Goal: Task Accomplishment & Management: Use online tool/utility

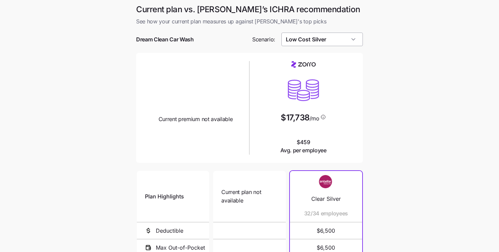
click at [324, 40] on input "Low Cost Silver" at bounding box center [322, 40] width 82 height 14
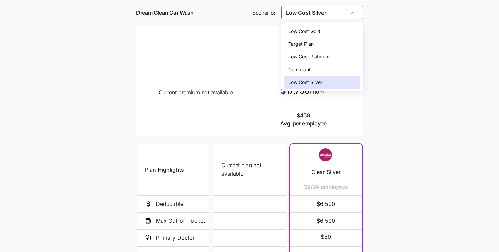
scroll to position [29, 0]
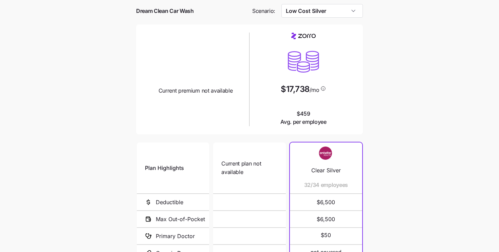
click at [243, 61] on div "Current plan design Current premium not available" at bounding box center [195, 64] width 102 height 62
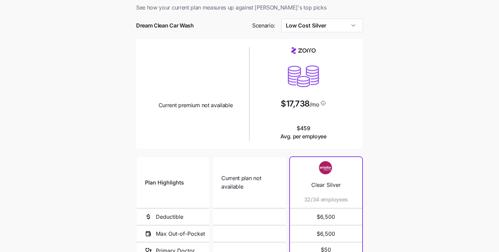
scroll to position [0, 0]
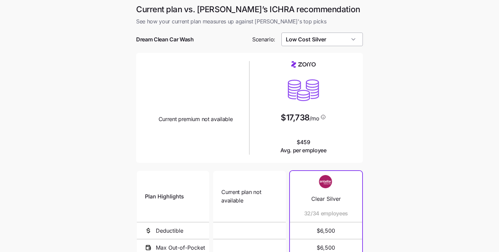
click at [318, 39] on input "Low Cost Silver" at bounding box center [322, 40] width 82 height 14
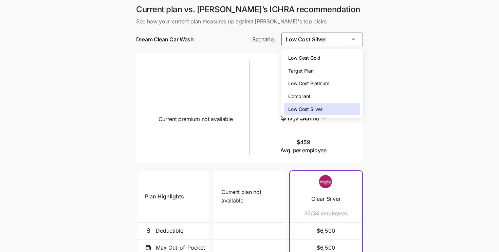
click at [314, 55] on span "Low Cost Gold" at bounding box center [304, 57] width 32 height 7
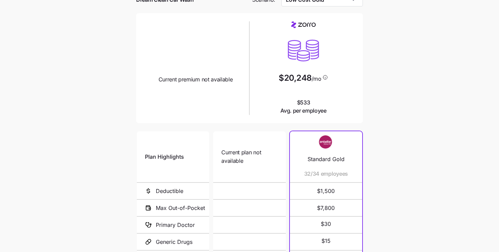
scroll to position [110, 0]
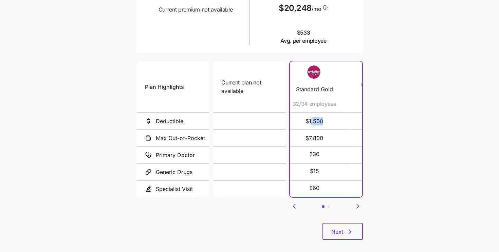
drag, startPoint x: 333, startPoint y: 121, endPoint x: 307, endPoint y: 119, distance: 25.9
click at [310, 119] on span "$1,500" at bounding box center [314, 121] width 56 height 16
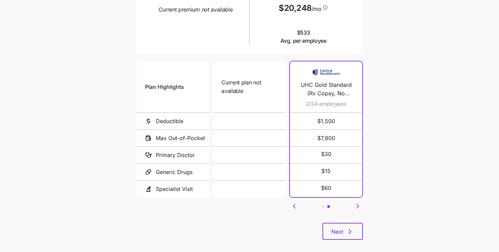
click at [292, 203] on icon "Go to previous slide" at bounding box center [294, 206] width 8 height 8
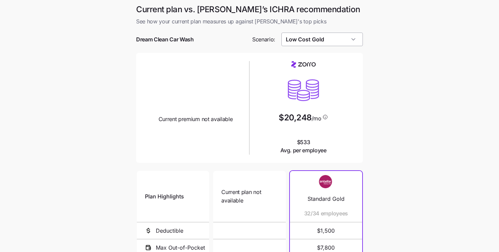
click at [309, 44] on input "Low Cost Gold" at bounding box center [322, 40] width 82 height 14
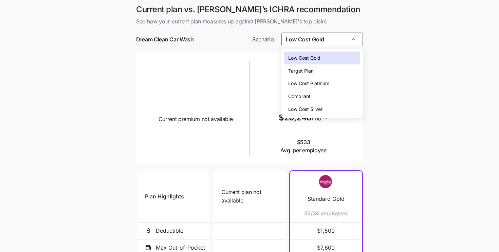
click at [308, 111] on span "Low Cost Silver" at bounding box center [305, 109] width 34 height 7
type input "Low Cost Silver"
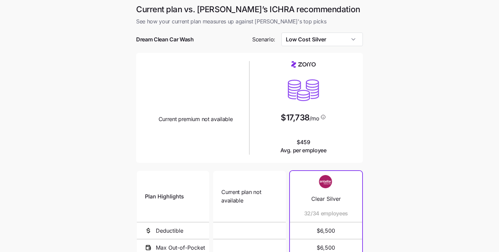
scroll to position [107, 0]
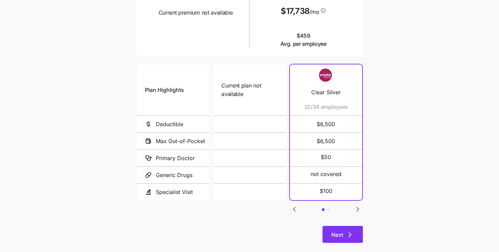
click at [340, 232] on span "Next" at bounding box center [337, 235] width 12 height 8
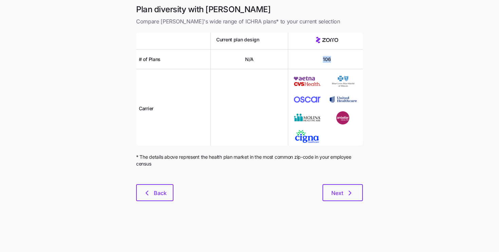
drag, startPoint x: 316, startPoint y: 60, endPoint x: 345, endPoint y: 60, distance: 28.8
click at [345, 60] on div "106" at bounding box center [326, 60] width 77 height 20
click at [339, 192] on span "Next" at bounding box center [337, 193] width 12 height 8
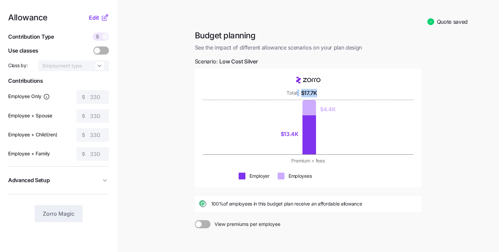
drag, startPoint x: 318, startPoint y: 92, endPoint x: 297, endPoint y: 92, distance: 21.0
click at [297, 92] on div "Total: $17.7K" at bounding box center [308, 93] width 167 height 8
drag, startPoint x: 283, startPoint y: 135, endPoint x: 298, endPoint y: 135, distance: 14.9
click at [298, 135] on div "$13.4K" at bounding box center [292, 134] width 18 height 41
drag, startPoint x: 321, startPoint y: 110, endPoint x: 343, endPoint y: 110, distance: 21.7
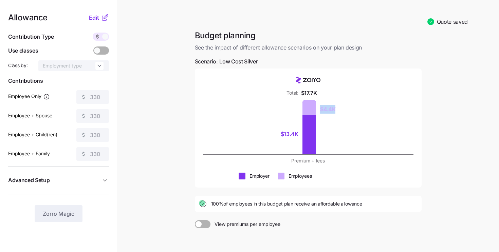
click at [343, 110] on div "$13.4K $4.4K" at bounding box center [308, 127] width 167 height 54
click at [344, 115] on div "$13.4K $4.4K" at bounding box center [308, 127] width 167 height 54
drag, startPoint x: 205, startPoint y: 204, endPoint x: 368, endPoint y: 203, distance: 162.9
click at [368, 203] on div "100% of employees in this budget plan receive an affordable allowance" at bounding box center [308, 204] width 219 height 8
click at [97, 20] on span "Edit" at bounding box center [94, 18] width 10 height 8
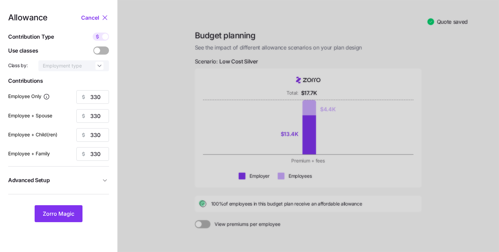
click at [98, 37] on icon at bounding box center [97, 36] width 5 height 5
click at [93, 33] on input "checkbox" at bounding box center [93, 33] width 0 height 0
type input "72"
type input "36"
type input "39"
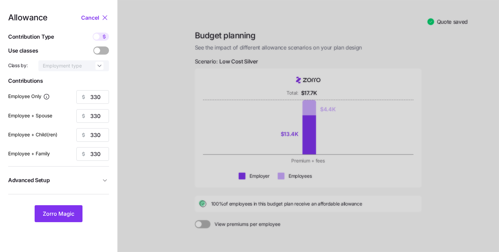
type input "25"
drag, startPoint x: 100, startPoint y: 97, endPoint x: 87, endPoint y: 97, distance: 13.2
click at [87, 97] on div "72" at bounding box center [92, 97] width 33 height 14
click at [75, 194] on div "Allowance Cancel Contribution Type Use classes Class by: Employment type Contri…" at bounding box center [58, 118] width 101 height 209
click at [71, 202] on div "Allowance Cancel Contribution Type Use classes Class by: Employment type Contri…" at bounding box center [58, 118] width 101 height 209
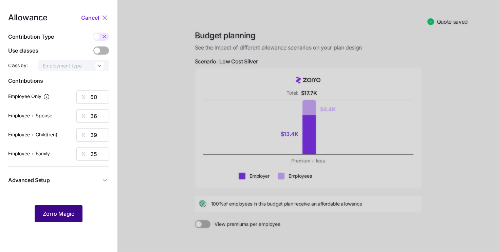
click at [68, 213] on span "Zorro Magic" at bounding box center [59, 214] width 32 height 8
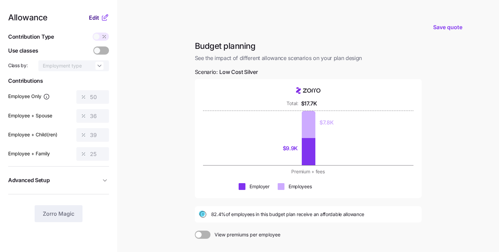
click at [96, 18] on span "Edit" at bounding box center [94, 18] width 10 height 8
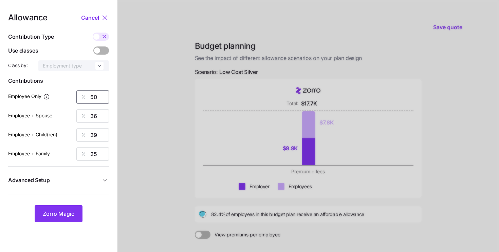
drag, startPoint x: 99, startPoint y: 96, endPoint x: 83, endPoint y: 95, distance: 16.7
click at [83, 95] on div "50" at bounding box center [92, 97] width 33 height 14
click at [59, 213] on span "Zorro Magic" at bounding box center [59, 214] width 32 height 8
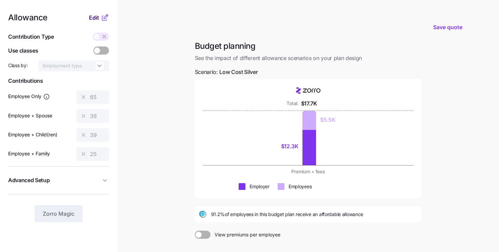
click at [93, 21] on span "Edit" at bounding box center [94, 18] width 10 height 8
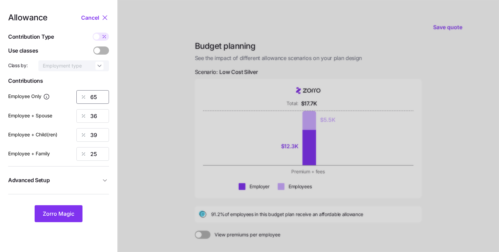
drag, startPoint x: 98, startPoint y: 95, endPoint x: 72, endPoint y: 91, distance: 26.2
click at [72, 91] on div "Employee Only 65" at bounding box center [58, 97] width 101 height 14
click at [62, 212] on span "Zorro Magic" at bounding box center [59, 214] width 32 height 8
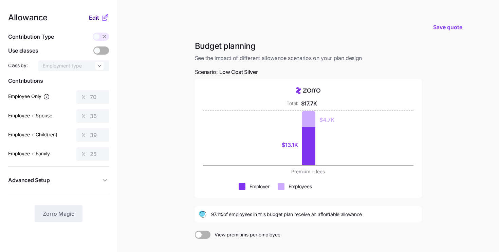
click at [93, 17] on span "Edit" at bounding box center [94, 18] width 10 height 8
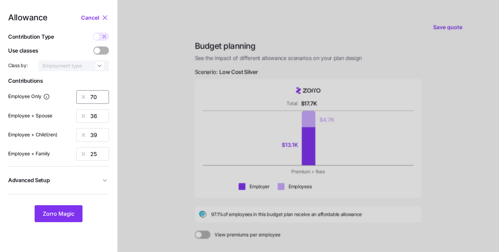
click at [99, 100] on input "70" at bounding box center [92, 97] width 33 height 14
click at [64, 217] on span "Zorro Magic" at bounding box center [59, 214] width 32 height 8
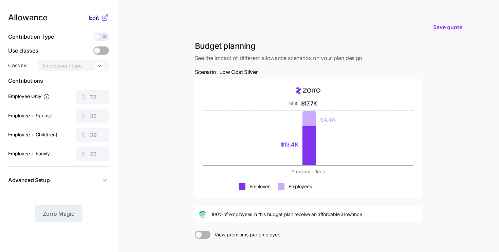
click at [95, 14] on span "Edit" at bounding box center [94, 18] width 10 height 8
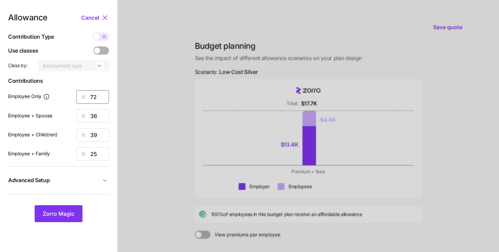
drag, startPoint x: 106, startPoint y: 101, endPoint x: 63, endPoint y: 89, distance: 44.1
click at [63, 89] on div "Allowance Cancel Contribution Type Use classes Class by: Employment type Contri…" at bounding box center [58, 118] width 101 height 209
type input "50"
click at [195, 187] on div at bounding box center [307, 166] width 381 height 332
click at [79, 198] on div "Allowance Cancel Contribution Type Use classes Class by: Employment type Contri…" at bounding box center [58, 118] width 101 height 209
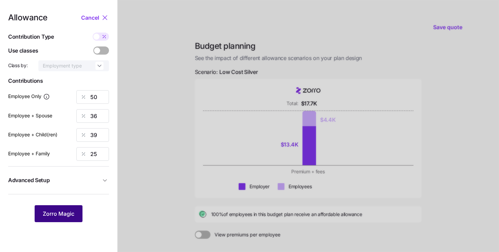
click at [68, 211] on span "Zorro Magic" at bounding box center [59, 214] width 32 height 8
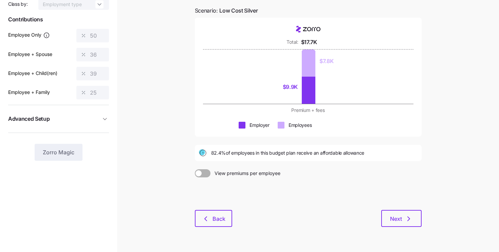
scroll to position [71, 0]
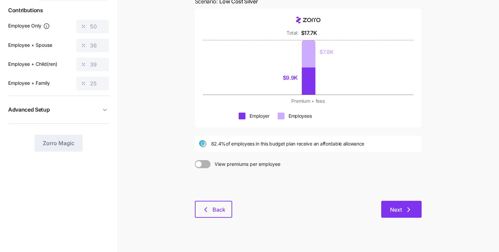
click at [392, 203] on button "Next" at bounding box center [401, 209] width 40 height 17
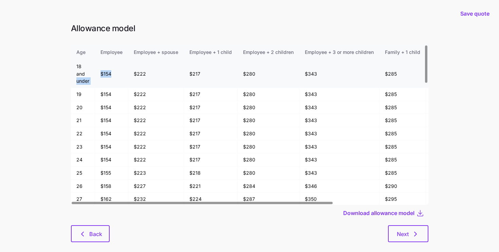
drag, startPoint x: 114, startPoint y: 74, endPoint x: 83, endPoint y: 72, distance: 30.3
click at [84, 72] on tr "18 and under $154 $222 $217 $280 $343 $285 $347 $410" at bounding box center [312, 74] width 482 height 28
click at [99, 78] on td "$154" at bounding box center [111, 74] width 33 height 28
drag, startPoint x: 111, startPoint y: 75, endPoint x: 97, endPoint y: 75, distance: 13.6
click at [97, 75] on td "$154" at bounding box center [111, 74] width 33 height 28
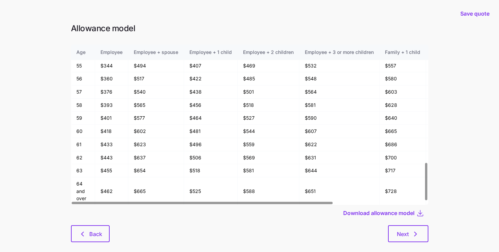
scroll to position [11, 0]
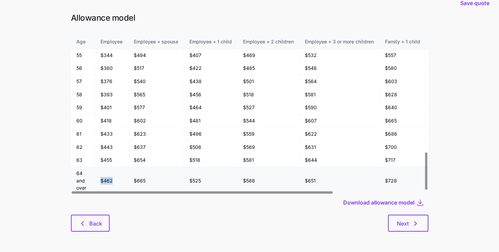
drag, startPoint x: 114, startPoint y: 181, endPoint x: 88, endPoint y: 181, distance: 25.8
click at [88, 181] on tr "64 and over $462 $665 $525 $588 $651 $728 $791 $854" at bounding box center [312, 180] width 482 height 27
click at [103, 174] on td "$462" at bounding box center [111, 180] width 33 height 27
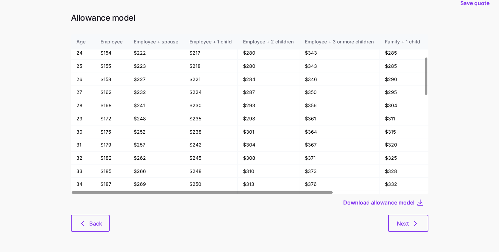
scroll to position [0, 0]
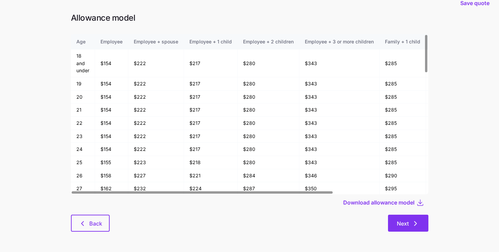
click at [402, 225] on span "Next" at bounding box center [403, 224] width 12 height 8
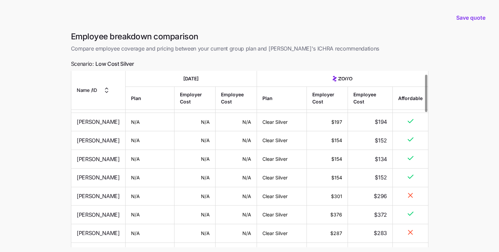
scroll to position [15, 0]
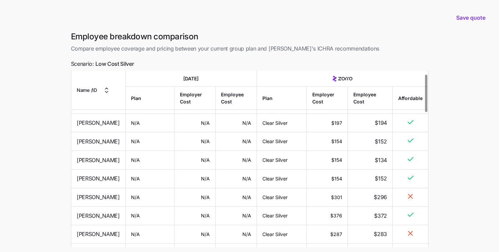
click at [409, 207] on td at bounding box center [410, 197] width 35 height 19
drag, startPoint x: 342, startPoint y: 219, endPoint x: 327, endPoint y: 219, distance: 14.6
click at [327, 207] on td "$301" at bounding box center [326, 197] width 41 height 19
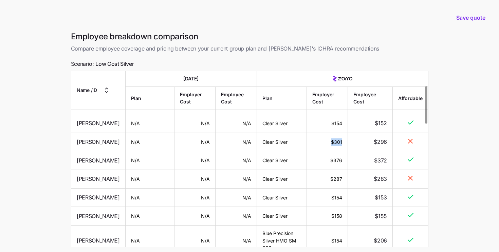
scroll to position [73, 0]
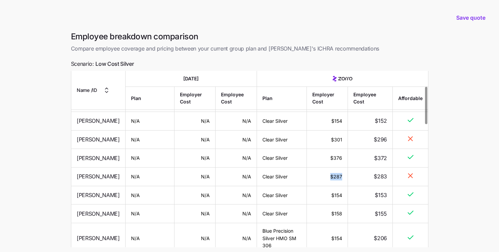
drag, startPoint x: 331, startPoint y: 206, endPoint x: 347, endPoint y: 206, distance: 16.3
click at [347, 186] on tr "PEDRO SILVA N/A N/A N/A Clear Silver $287 $283" at bounding box center [249, 177] width 357 height 19
click at [345, 186] on td "$287" at bounding box center [326, 177] width 41 height 19
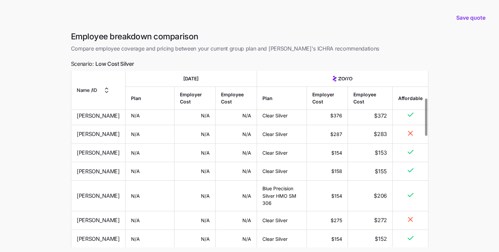
scroll to position [143, 0]
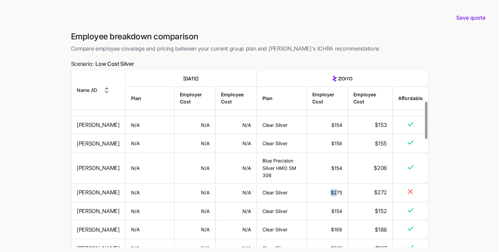
drag, startPoint x: 329, startPoint y: 221, endPoint x: 337, endPoint y: 221, distance: 8.1
click at [337, 202] on td "$275" at bounding box center [326, 193] width 41 height 19
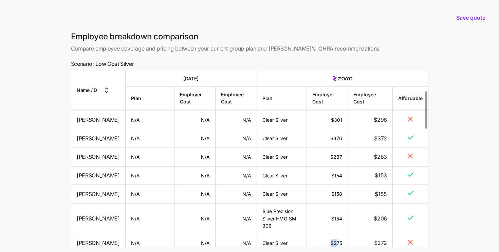
scroll to position [79, 0]
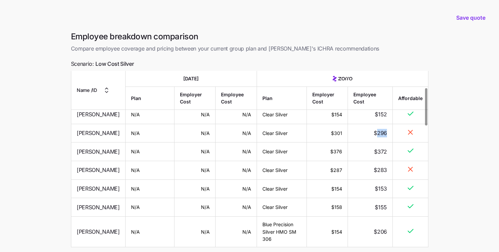
drag, startPoint x: 376, startPoint y: 156, endPoint x: 385, endPoint y: 156, distance: 9.8
click at [385, 137] on span "$296" at bounding box center [380, 133] width 13 height 8
click at [390, 143] on td "$296" at bounding box center [369, 133] width 45 height 19
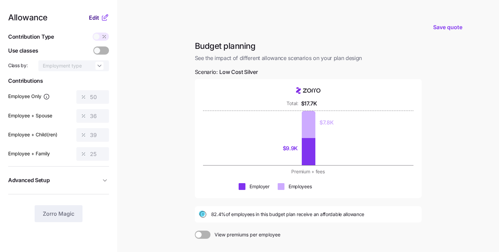
click at [94, 17] on span "Edit" at bounding box center [94, 18] width 10 height 8
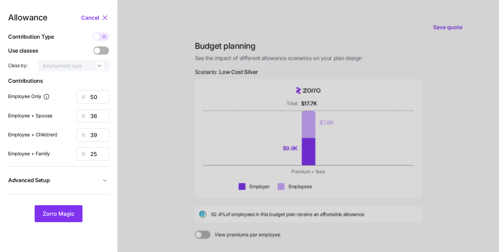
click at [91, 108] on div "Allowance Cancel Contribution Type Use classes Class by: Employment type Contri…" at bounding box center [58, 118] width 101 height 209
drag, startPoint x: 98, startPoint y: 98, endPoint x: 73, endPoint y: 92, distance: 25.8
click at [73, 92] on div "Employee Only 50" at bounding box center [58, 97] width 101 height 14
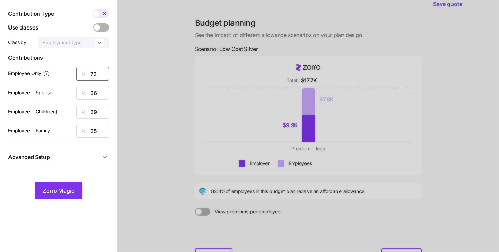
scroll to position [26, 0]
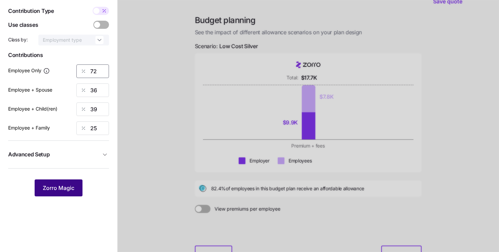
type input "72"
click at [53, 190] on span "Zorro Magic" at bounding box center [59, 188] width 32 height 8
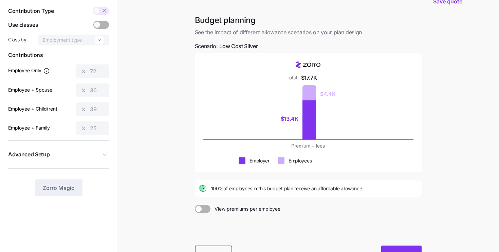
click at [396, 250] on button "Next" at bounding box center [401, 254] width 40 height 17
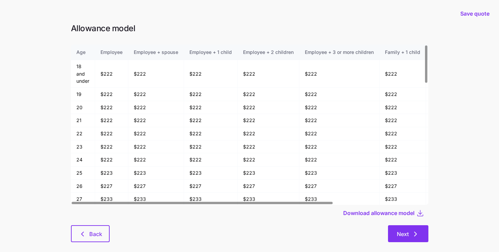
click at [395, 231] on button "Next" at bounding box center [408, 233] width 40 height 17
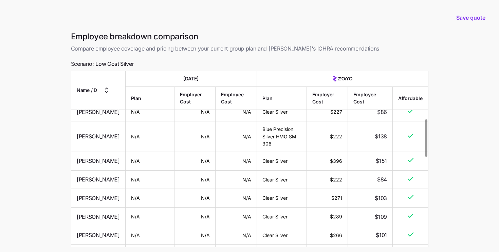
scroll to position [227, 0]
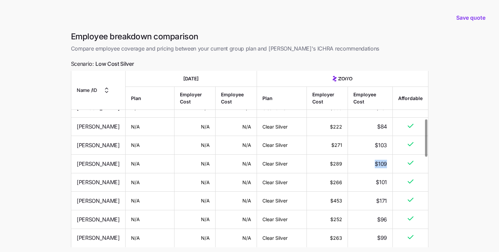
drag, startPoint x: 371, startPoint y: 196, endPoint x: 395, endPoint y: 196, distance: 23.8
click at [395, 173] on tr "MICHAEL KORALIK N/A N/A N/A Clear Silver $289 $109" at bounding box center [249, 164] width 357 height 19
click at [372, 173] on td "$109" at bounding box center [369, 164] width 45 height 19
drag, startPoint x: 373, startPoint y: 196, endPoint x: 392, endPoint y: 196, distance: 18.7
click at [392, 173] on td "$109" at bounding box center [369, 164] width 45 height 19
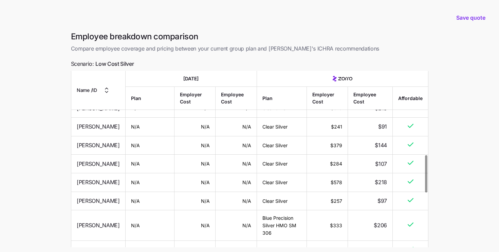
scroll to position [398, 0]
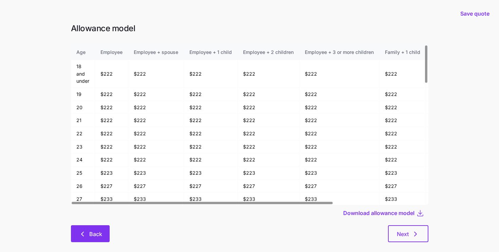
click at [94, 232] on span "Back" at bounding box center [95, 234] width 13 height 8
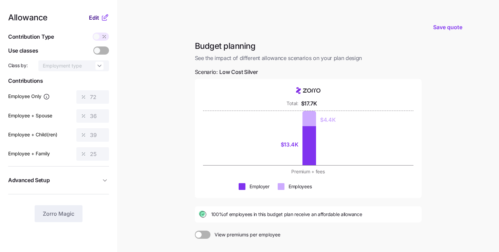
click at [94, 16] on span "Edit" at bounding box center [94, 18] width 10 height 8
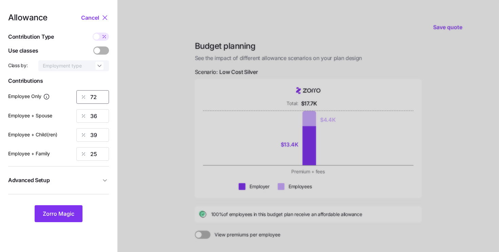
drag, startPoint x: 102, startPoint y: 97, endPoint x: 65, endPoint y: 91, distance: 36.8
click at [65, 91] on div "Employee Only 72" at bounding box center [58, 97] width 101 height 14
type input "90"
click at [50, 210] on span "Zorro Magic" at bounding box center [59, 214] width 32 height 8
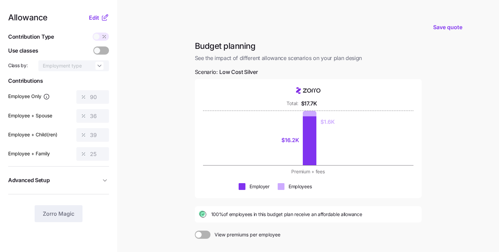
scroll to position [73, 0]
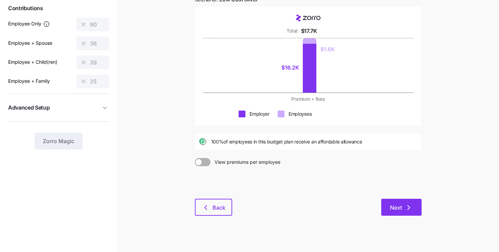
click at [413, 209] on button "Next" at bounding box center [401, 207] width 40 height 17
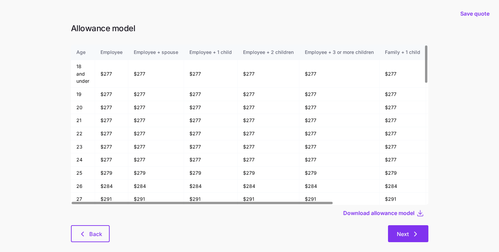
click at [409, 231] on span "Next" at bounding box center [408, 234] width 23 height 8
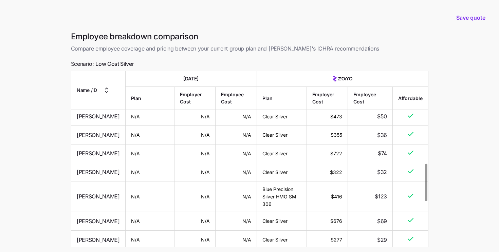
scroll to position [438, 0]
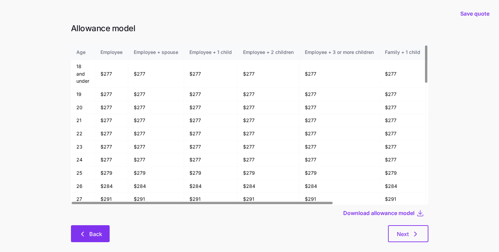
click at [94, 233] on span "Back" at bounding box center [95, 234] width 13 height 8
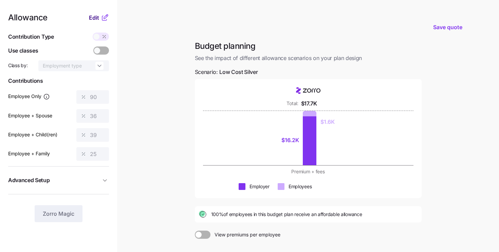
click at [94, 18] on span "Edit" at bounding box center [94, 18] width 10 height 8
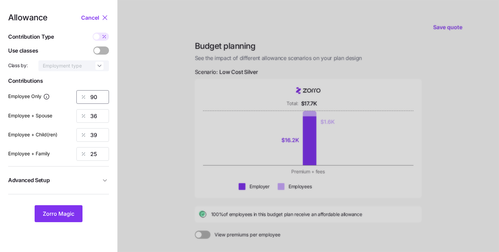
drag, startPoint x: 98, startPoint y: 101, endPoint x: 67, endPoint y: 86, distance: 33.8
click at [68, 87] on div "Allowance Cancel Contribution Type Use classes Class by: Employment type Contri…" at bounding box center [58, 118] width 101 height 209
type input "72"
click at [55, 214] on span "Zorro Magic" at bounding box center [59, 214] width 32 height 8
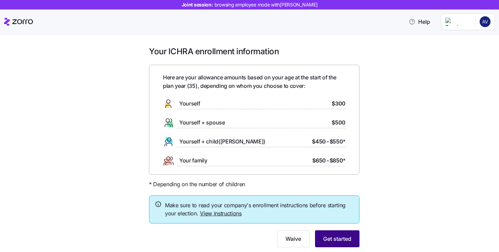
click at [344, 243] on span "Get started" at bounding box center [337, 239] width 28 height 8
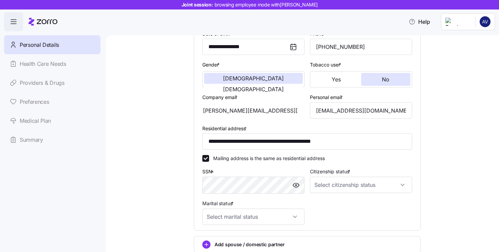
scroll to position [179, 0]
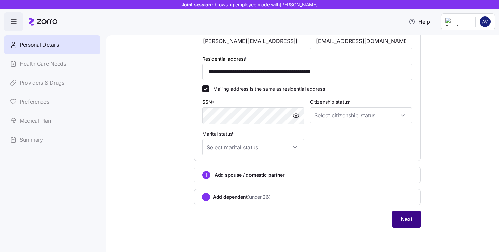
click at [401, 219] on span "Next" at bounding box center [406, 219] width 12 height 8
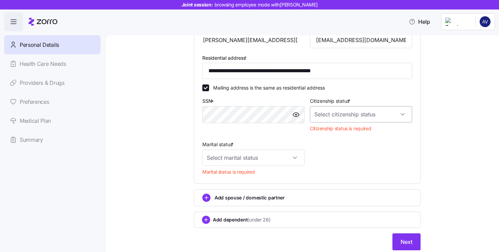
click at [329, 108] on input "Citizenship status *" at bounding box center [361, 114] width 102 height 16
click at [326, 140] on div "[DEMOGRAPHIC_DATA] citizen" at bounding box center [360, 136] width 97 height 14
type input "[DEMOGRAPHIC_DATA] citizen"
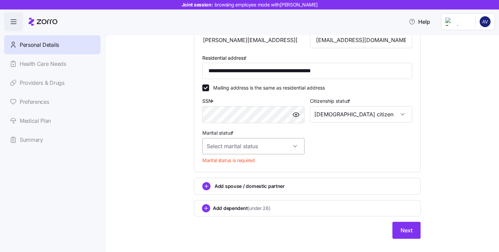
click at [239, 144] on input "Marital status *" at bounding box center [253, 146] width 102 height 16
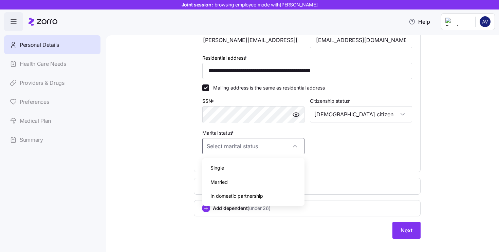
click at [223, 170] on span "Single" at bounding box center [217, 167] width 14 height 7
type input "Single"
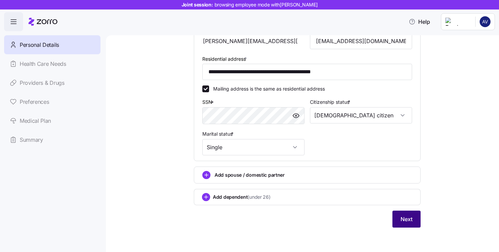
click at [418, 227] on button "Next" at bounding box center [406, 219] width 28 height 17
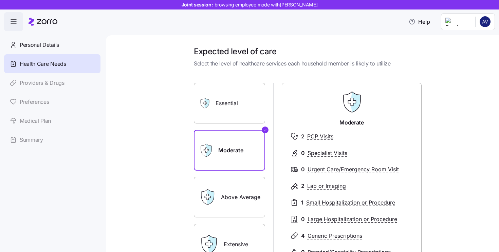
scroll to position [48, 0]
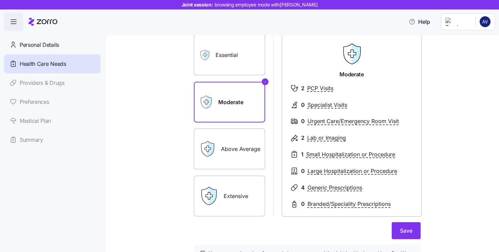
click at [241, 195] on label "Extensive" at bounding box center [229, 196] width 71 height 41
click at [0, 0] on input "Extensive" at bounding box center [0, 0] width 0 height 0
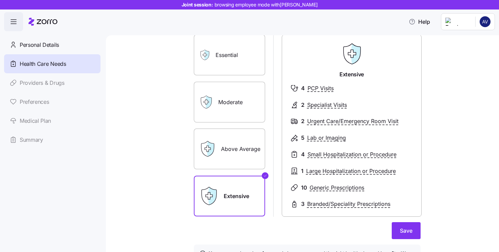
click at [224, 56] on label "Essential" at bounding box center [229, 55] width 71 height 41
click at [0, 0] on input "Essential" at bounding box center [0, 0] width 0 height 0
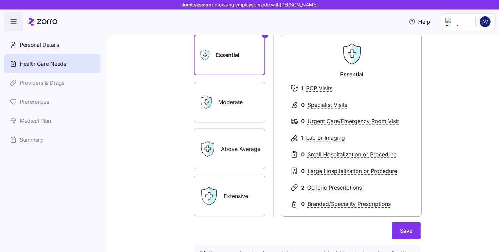
click at [226, 103] on label "Moderate" at bounding box center [229, 102] width 71 height 41
click at [0, 0] on input "Moderate" at bounding box center [0, 0] width 0 height 0
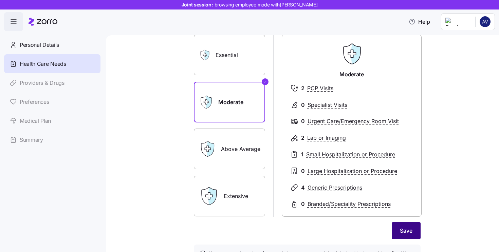
click at [410, 231] on span "Save" at bounding box center [406, 231] width 13 height 8
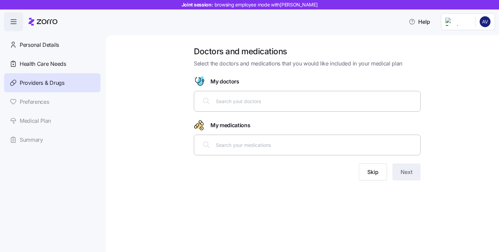
click at [235, 103] on input "text" at bounding box center [316, 100] width 200 height 7
type input "h"
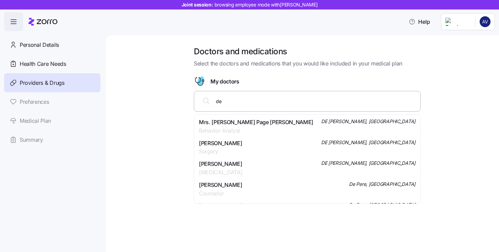
type input "d"
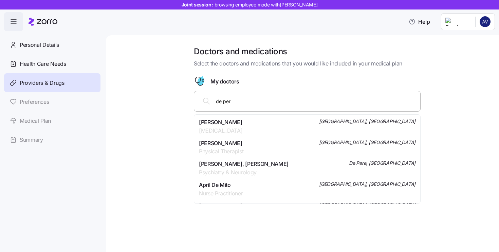
type input "de [PERSON_NAME]"
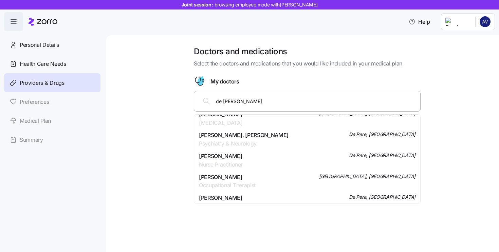
scroll to position [323, 0]
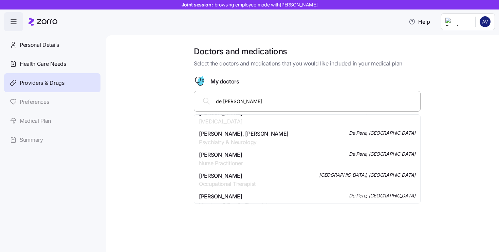
click at [227, 145] on span "Psychiatry & Neurology" at bounding box center [244, 142] width 90 height 8
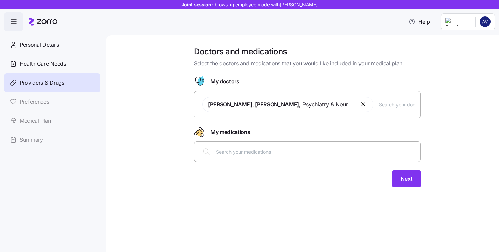
click at [239, 149] on input "text" at bounding box center [316, 151] width 200 height 7
type input "[MEDICAL_DATA]"
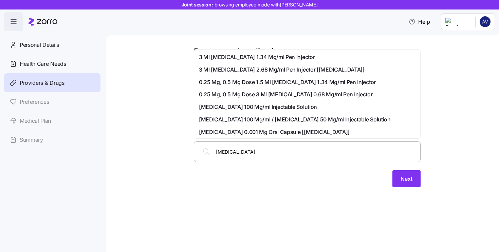
click at [233, 59] on span "3 Ml [MEDICAL_DATA] 1.34 Mg/ml Pen Injector" at bounding box center [257, 57] width 116 height 8
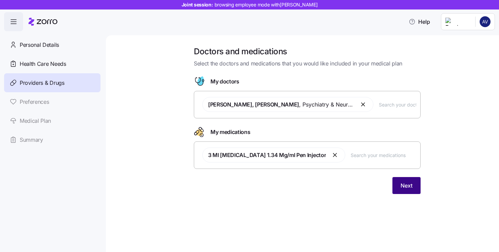
click at [415, 187] on button "Next" at bounding box center [406, 185] width 28 height 17
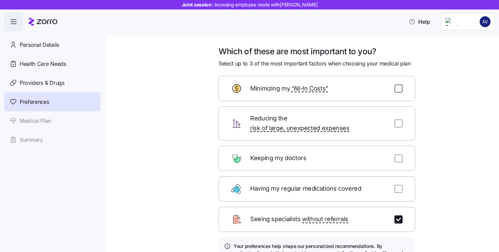
click at [399, 89] on input "checkbox" at bounding box center [398, 88] width 8 height 8
checkbox input "true"
click at [396, 154] on input "checkbox" at bounding box center [398, 158] width 8 height 8
click at [399, 154] on input "checkbox" at bounding box center [398, 158] width 8 height 8
checkbox input "false"
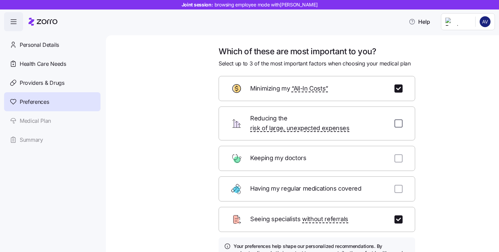
click at [399, 119] on input "checkbox" at bounding box center [398, 123] width 8 height 8
checkbox input "true"
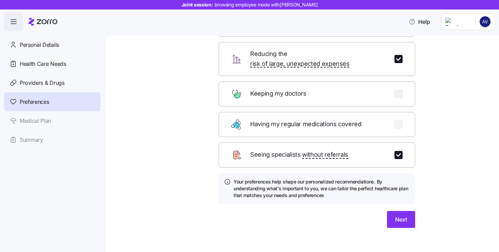
scroll to position [51, 0]
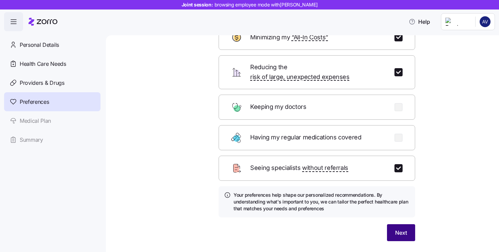
click at [405, 229] on span "Next" at bounding box center [401, 233] width 12 height 8
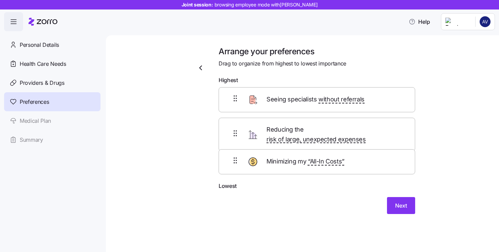
drag, startPoint x: 236, startPoint y: 132, endPoint x: 236, endPoint y: 168, distance: 35.3
click at [236, 168] on div "Seeing specialists without referrals Minimizing my “All-In Costs” Reducing the …" at bounding box center [317, 134] width 196 height 95
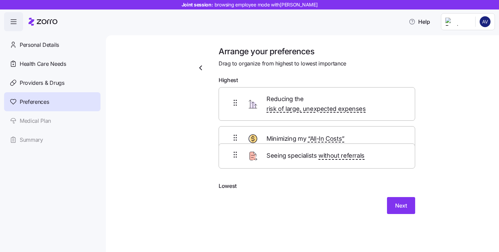
drag, startPoint x: 231, startPoint y: 102, endPoint x: 231, endPoint y: 160, distance: 58.4
click at [231, 160] on div "Seeing specialists without referrals Reducing the risk of large, unexpected exp…" at bounding box center [317, 134] width 196 height 95
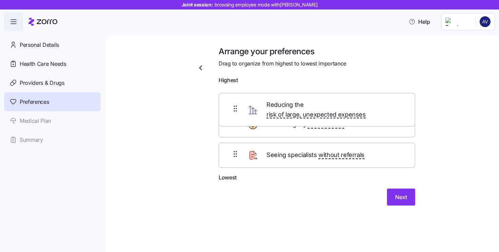
drag, startPoint x: 229, startPoint y: 133, endPoint x: 229, endPoint y: 105, distance: 28.2
click at [229, 105] on div "Minimizing my “All-In Costs” Reducing the risk of large, unexpected expenses Se…" at bounding box center [317, 130] width 196 height 86
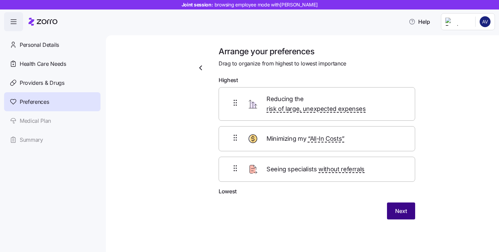
click at [397, 207] on span "Next" at bounding box center [401, 211] width 12 height 8
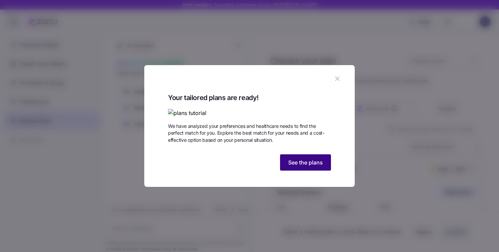
click at [309, 167] on span "See the plans" at bounding box center [305, 162] width 35 height 8
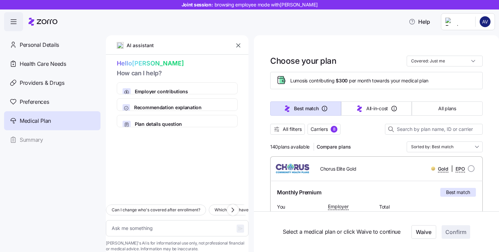
click at [185, 54] on div "AI assistant" at bounding box center [177, 48] width 143 height 14
click at [150, 220] on textarea at bounding box center [177, 228] width 143 height 16
click at [159, 207] on span "Can I change who's covered after enrollment?" at bounding box center [156, 210] width 89 height 7
type textarea "x"
type textarea "Can I change who's covered after enrollment?"
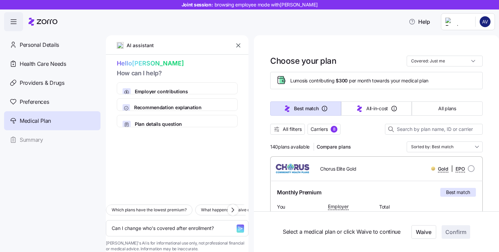
click at [238, 226] on icon "button" at bounding box center [240, 228] width 5 height 5
type textarea "x"
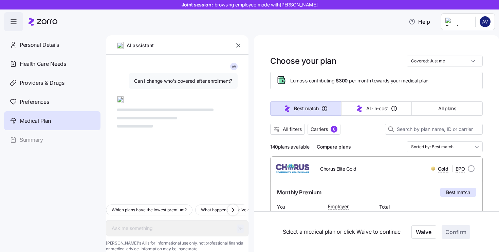
click at [236, 46] on icon "button" at bounding box center [238, 45] width 7 height 7
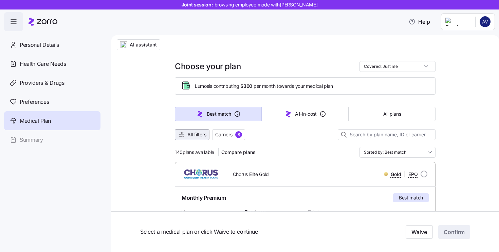
click at [188, 138] on button "All filters" at bounding box center [192, 134] width 35 height 11
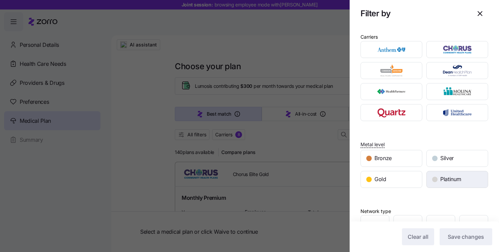
click at [438, 179] on div "Platinum" at bounding box center [456, 179] width 61 height 16
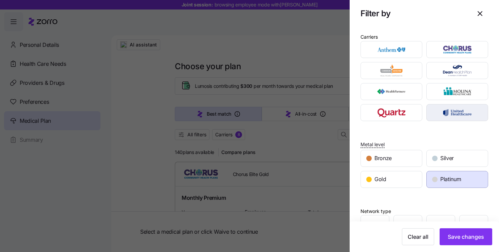
click at [453, 111] on img "button" at bounding box center [457, 113] width 50 height 14
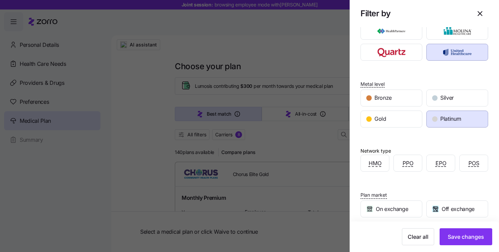
scroll to position [84, 0]
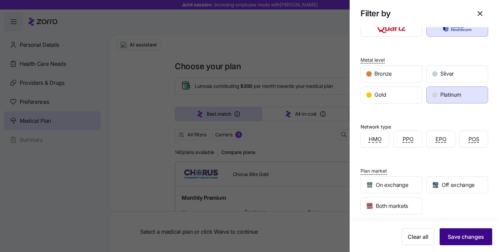
click at [461, 240] on span "Save changes" at bounding box center [466, 237] width 36 height 8
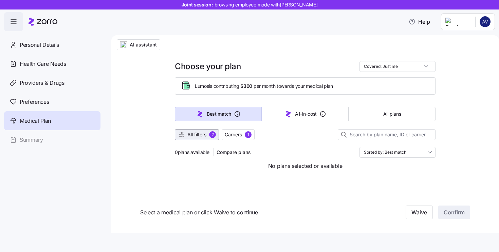
click at [207, 138] on button "All filters 2" at bounding box center [197, 134] width 44 height 11
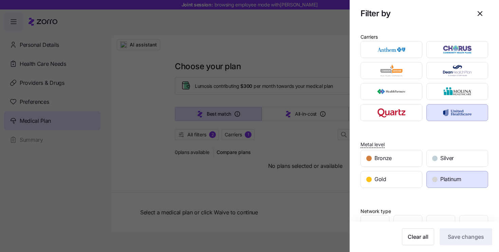
click at [458, 185] on div "Platinum" at bounding box center [456, 179] width 61 height 16
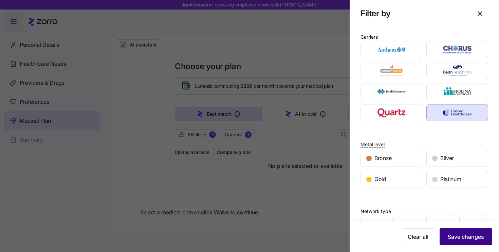
click at [462, 238] on span "Save changes" at bounding box center [466, 237] width 36 height 8
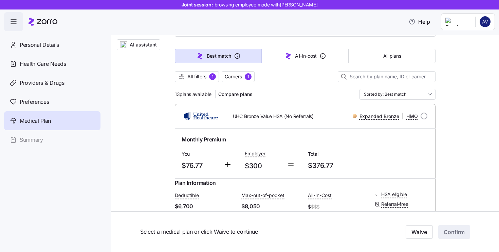
scroll to position [0, 0]
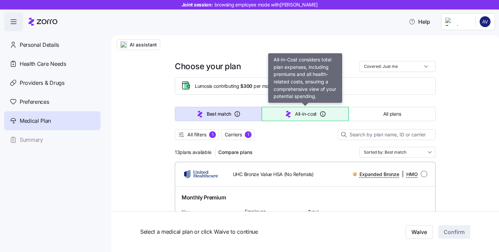
click at [309, 117] on span "All-in-cost" at bounding box center [306, 114] width 22 height 7
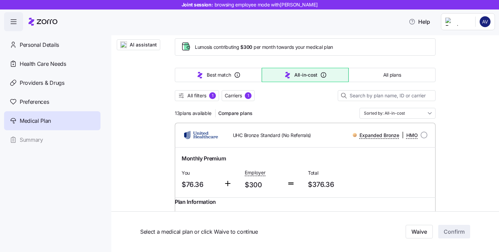
scroll to position [44, 0]
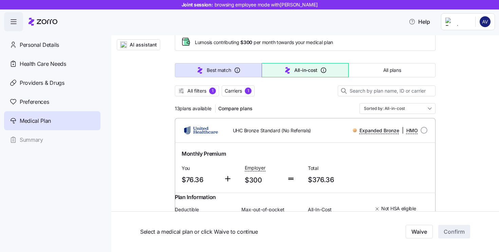
click at [203, 71] on icon "button" at bounding box center [200, 70] width 8 height 8
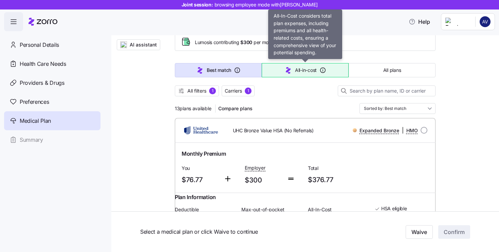
click at [307, 65] on button "All-in-cost" at bounding box center [305, 70] width 87 height 14
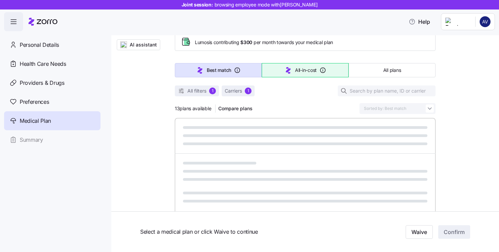
type input "Sorted by: All-in-cost"
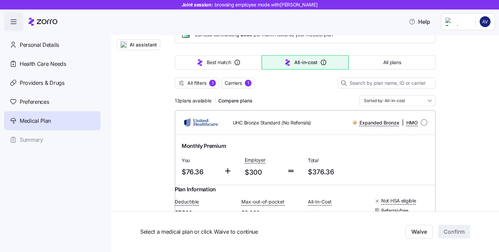
scroll to position [23, 0]
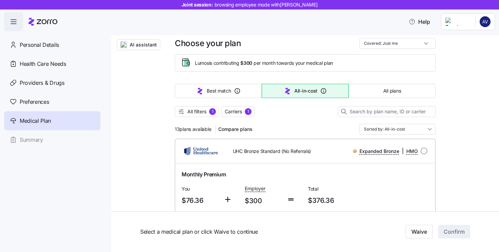
click at [13, 20] on icon "button" at bounding box center [14, 22] width 8 height 8
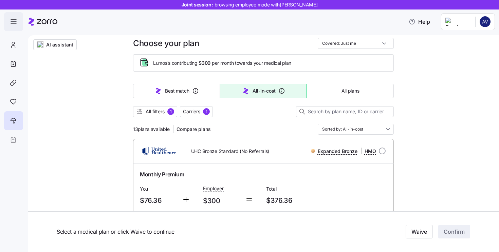
click at [13, 20] on icon "button" at bounding box center [14, 22] width 8 height 8
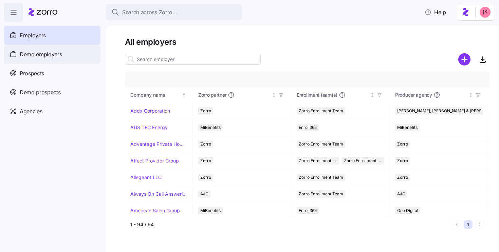
click at [55, 60] on div "Demo employers" at bounding box center [52, 54] width 96 height 19
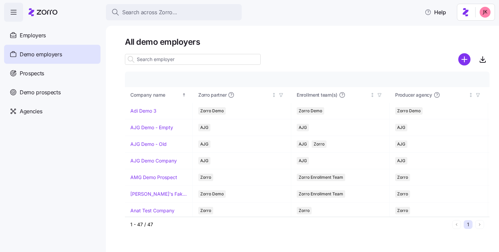
click at [180, 61] on input at bounding box center [193, 59] width 136 height 11
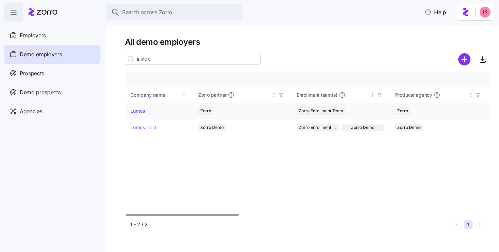
type input "lumos"
click at [130, 111] on link "Lumos" at bounding box center [137, 111] width 15 height 7
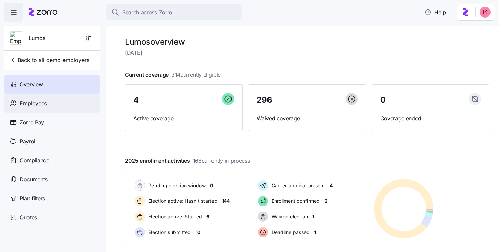
click at [42, 109] on div "Employees" at bounding box center [52, 103] width 96 height 19
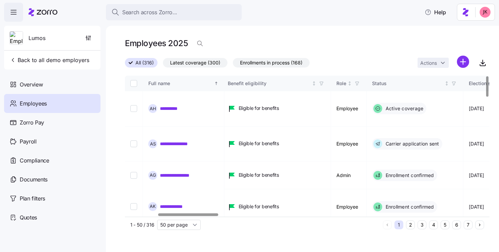
scroll to position [0, 356]
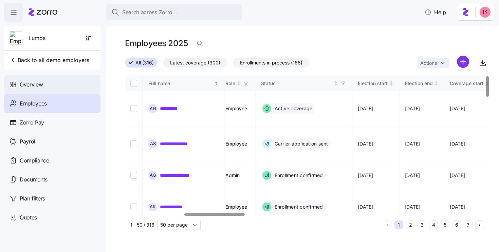
click at [32, 79] on div "Overview" at bounding box center [52, 84] width 96 height 19
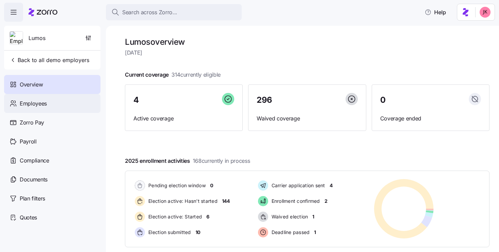
click at [40, 103] on span "Employees" at bounding box center [33, 103] width 27 height 8
click at [50, 105] on div "Employees" at bounding box center [52, 103] width 96 height 19
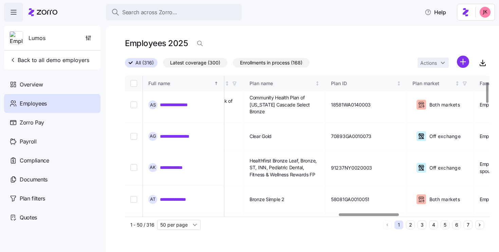
scroll to position [155, 1291]
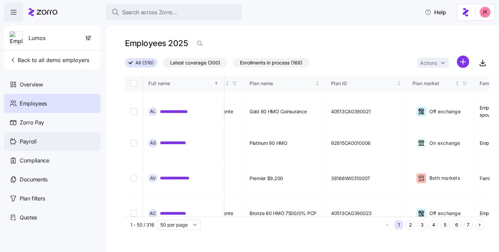
click at [27, 144] on span "Payroll" at bounding box center [28, 141] width 17 height 8
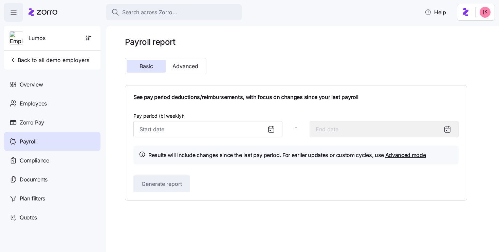
click at [274, 126] on icon at bounding box center [271, 129] width 8 height 8
click at [273, 128] on icon at bounding box center [270, 129] width 5 height 5
click at [268, 128] on icon at bounding box center [270, 129] width 5 height 5
click at [184, 139] on div "Pay period (bi weekly) * - Results will include changes since the last pay peri…" at bounding box center [295, 138] width 325 height 53
click at [167, 132] on input "Pay period (bi weekly) *" at bounding box center [207, 129] width 149 height 16
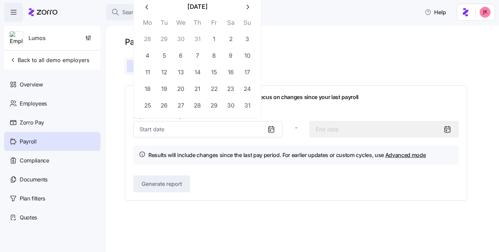
click at [143, 4] on button "button" at bounding box center [147, 7] width 16 height 16
click at [145, 5] on icon "button" at bounding box center [147, 6] width 7 height 7
click at [145, 5] on th "Mo" at bounding box center [147, 7] width 17 height 13
click at [246, 24] on button "1" at bounding box center [247, 23] width 16 height 16
type input "June 1, 2025"
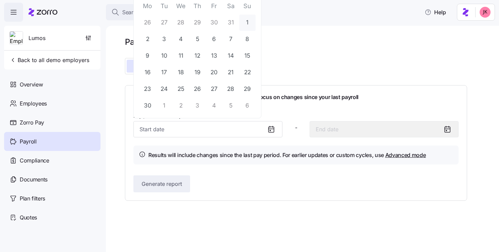
type input "June 14, 2025"
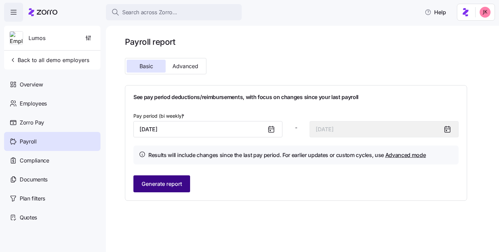
click at [158, 181] on span "Generate report" at bounding box center [161, 184] width 40 height 8
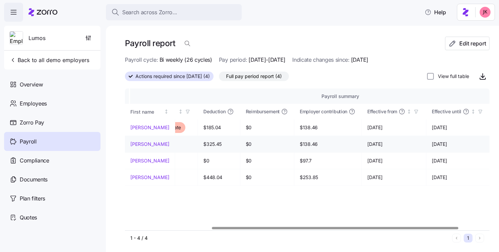
scroll to position [0, 173]
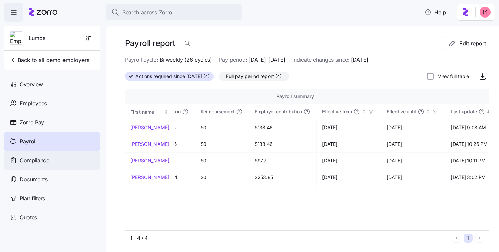
click at [61, 160] on div "Compliance" at bounding box center [52, 160] width 96 height 19
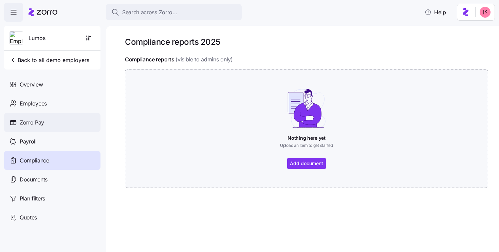
click at [44, 118] on div "Zorro Pay" at bounding box center [52, 122] width 96 height 19
